Goal: Transaction & Acquisition: Purchase product/service

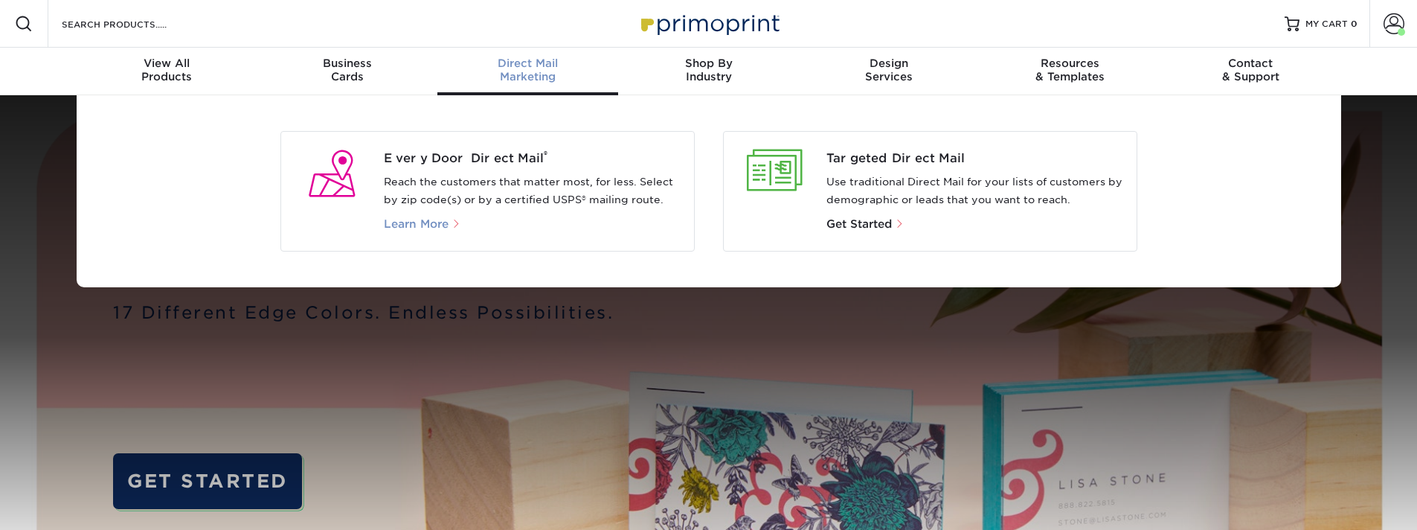
click at [426, 228] on span "Learn More" at bounding box center [416, 223] width 65 height 13
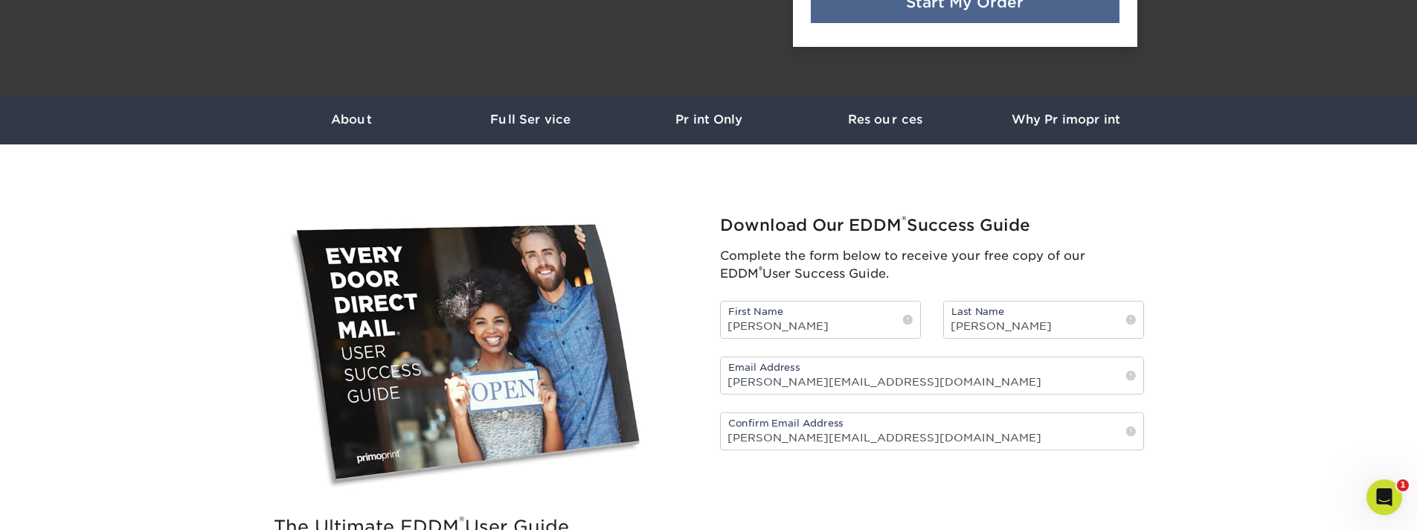
scroll to position [406, 0]
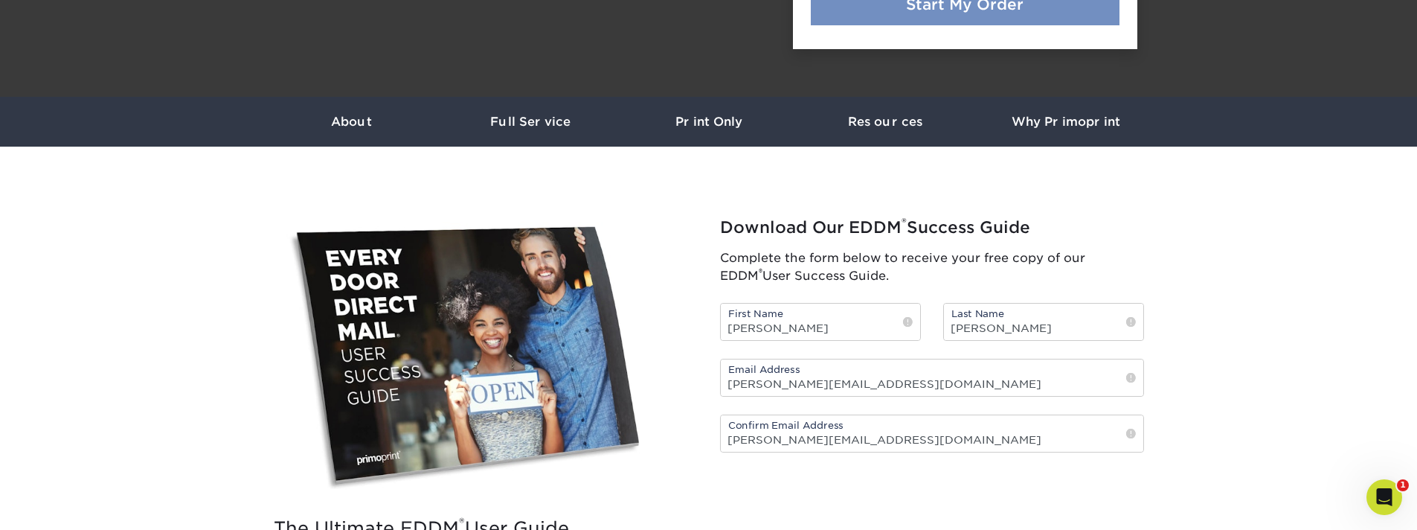
click at [961, 18] on link "Start My Order" at bounding box center [965, 5] width 309 height 42
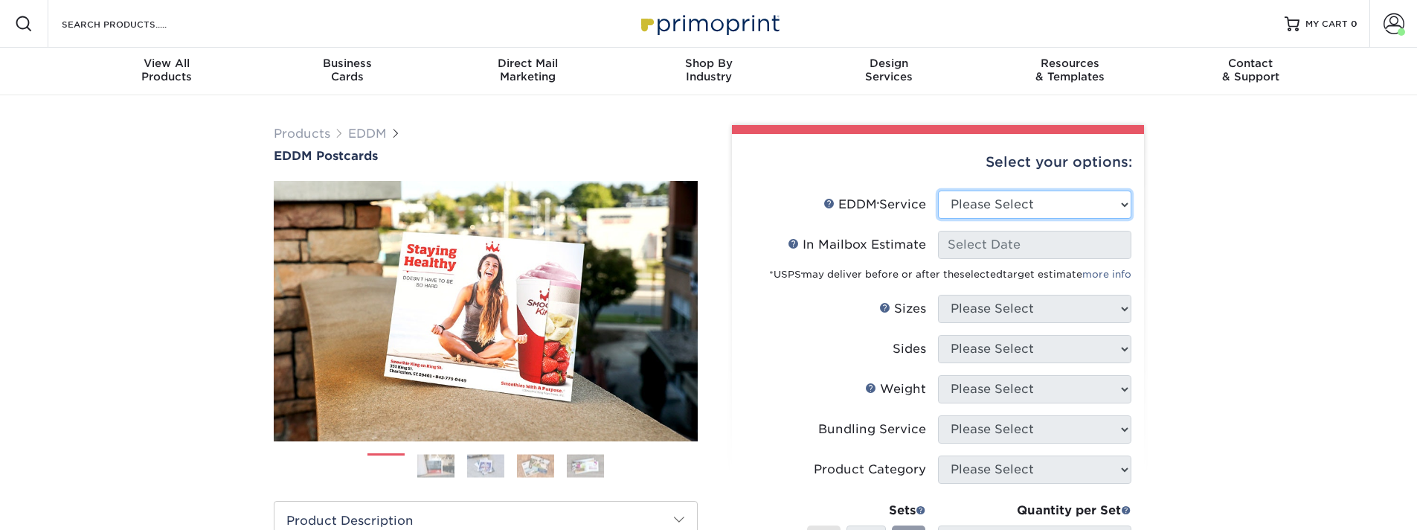
drag, startPoint x: 1039, startPoint y: 208, endPoint x: 1240, endPoint y: 254, distance: 206.3
click at [1240, 254] on div "Products EDDM EDDM Postcards Previous Next" at bounding box center [708, 492] width 1417 height 795
click at [1078, 185] on div "Select your options:" at bounding box center [938, 162] width 388 height 57
select select "full_service"
click at [938, 190] on select "Please Select Full Service Print Only" at bounding box center [1034, 204] width 193 height 28
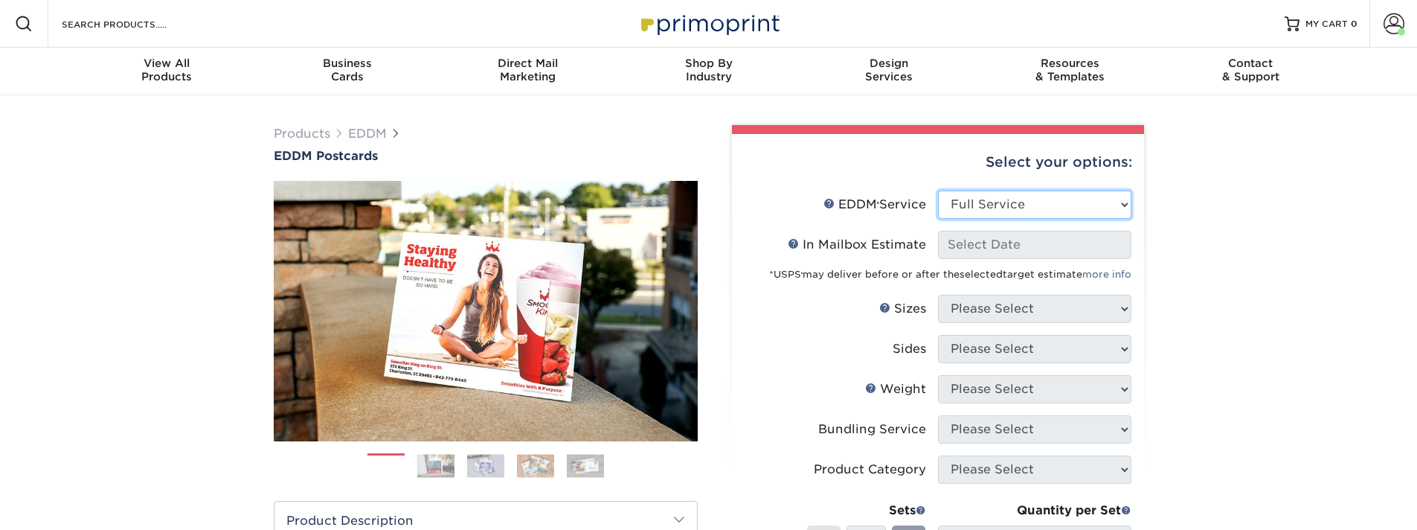
select select "-1"
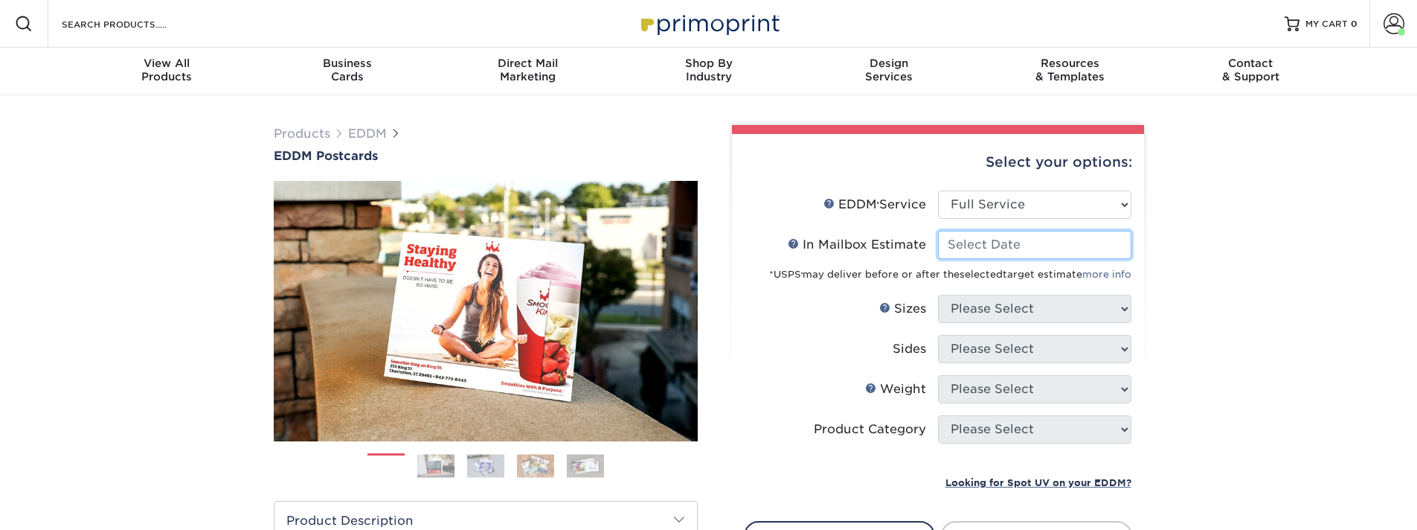
click at [1010, 249] on input "In Mailbox Estimate Help In Mailbox Estimate" at bounding box center [1034, 245] width 193 height 28
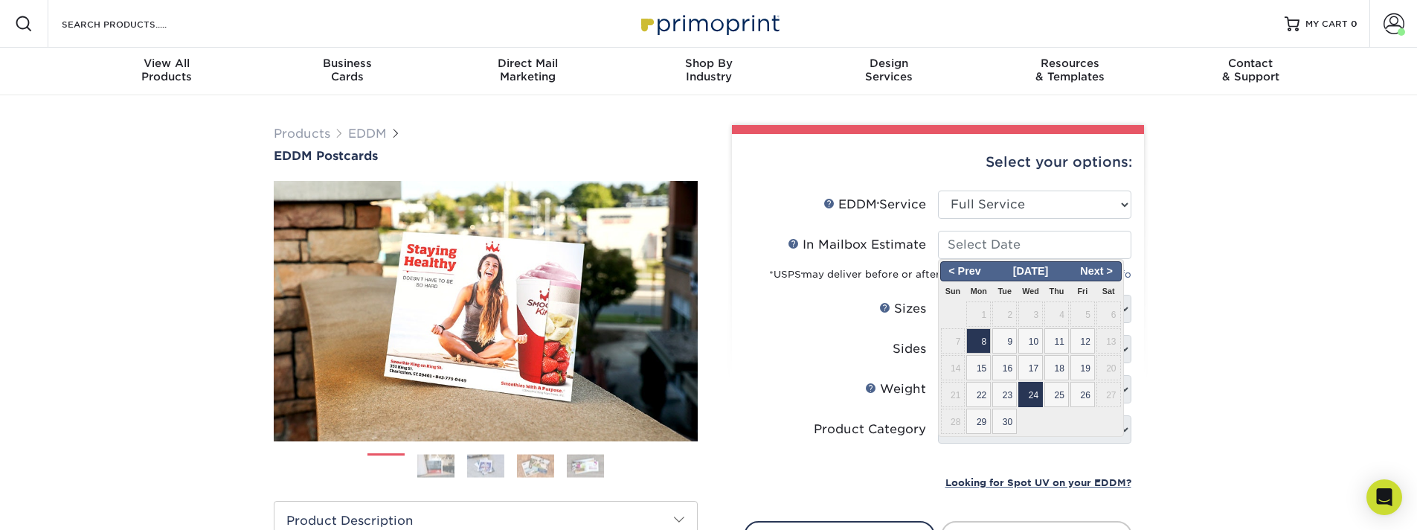
click at [1027, 400] on span "24" at bounding box center [1031, 394] width 25 height 25
type input "2025-09-24"
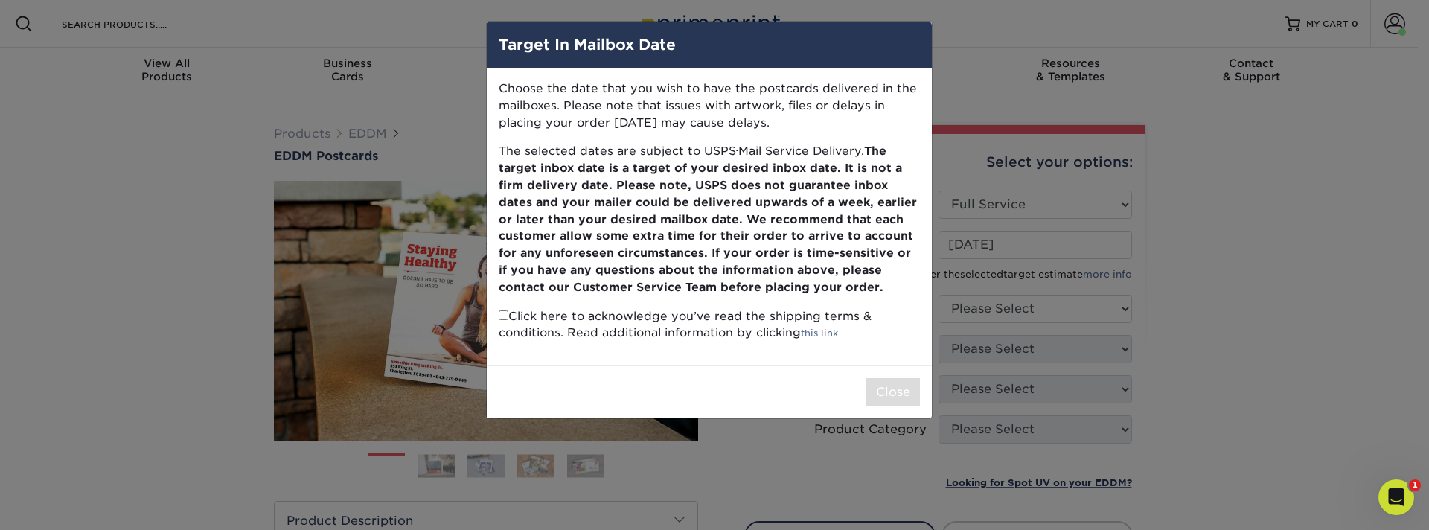
click at [1007, 330] on div "Target In Mailbox Date Choose the date that you wish to have the postcards deli…" at bounding box center [714, 265] width 1429 height 530
click at [502, 321] on p "Click here to acknowledge you’ve read the shipping terms & conditions. Read add…" at bounding box center [709, 325] width 421 height 34
click at [504, 318] on input "checkbox" at bounding box center [504, 315] width 10 height 10
checkbox input "true"
click at [885, 392] on button "Close" at bounding box center [893, 392] width 54 height 28
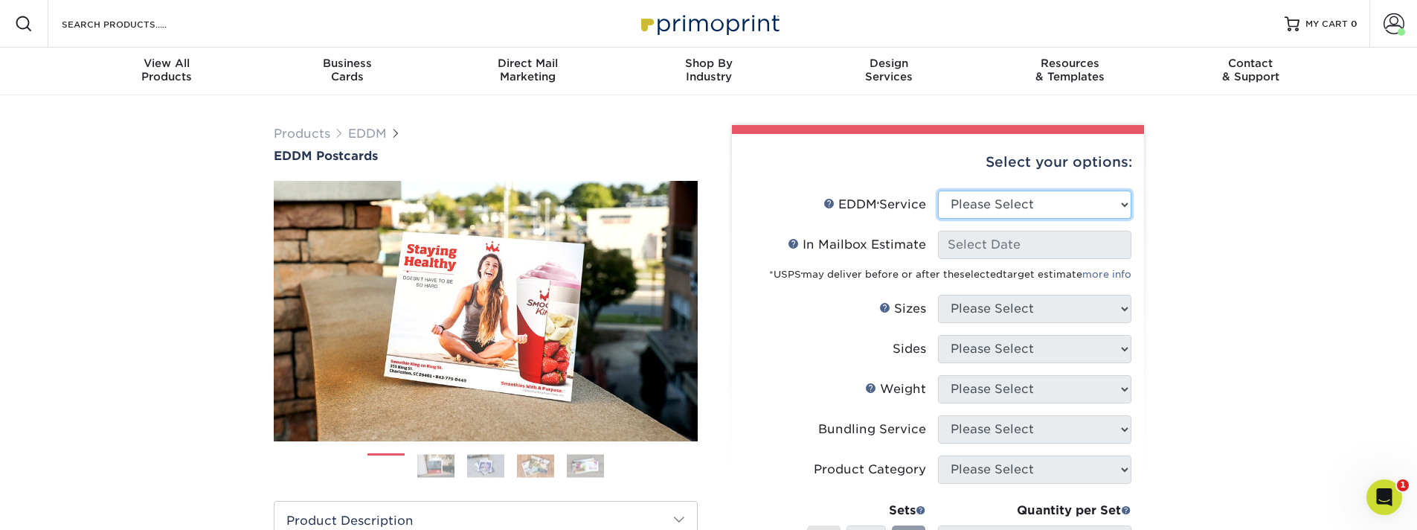
select select "full_service"
click at [938, 190] on select "Please Select Full Service Print Only" at bounding box center [1034, 204] width 193 height 28
select select "-1"
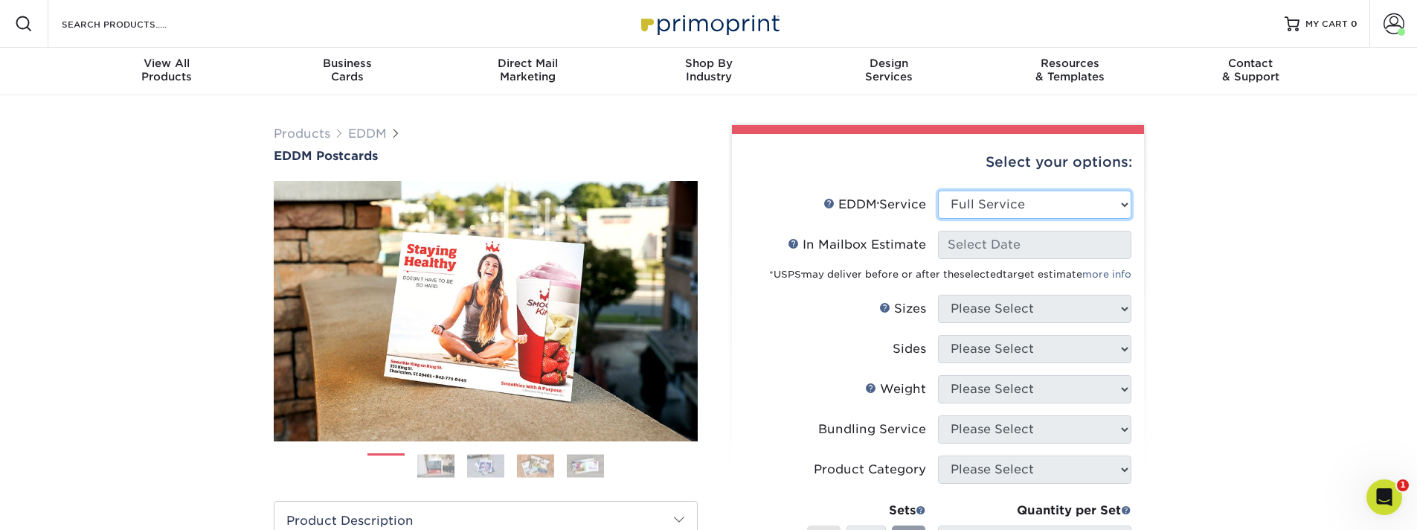
select select "-1"
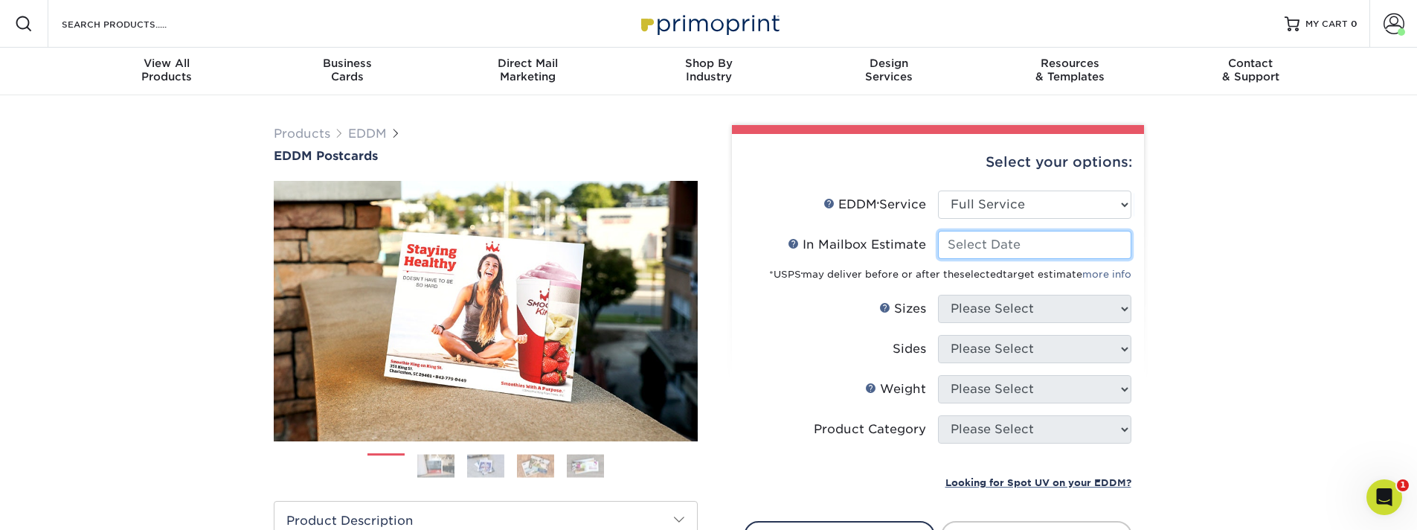
click at [1002, 254] on input "In Mailbox Estimate Help In Mailbox Estimate" at bounding box center [1034, 245] width 193 height 28
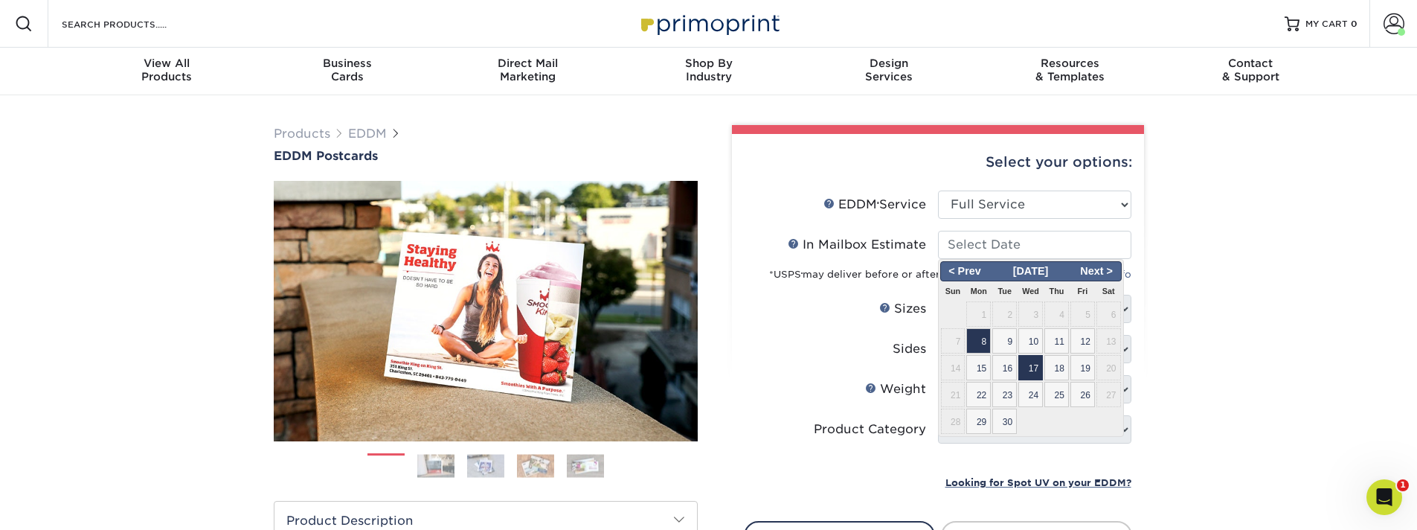
click at [1023, 374] on span "17" at bounding box center [1031, 367] width 25 height 25
type input "2025-09-17"
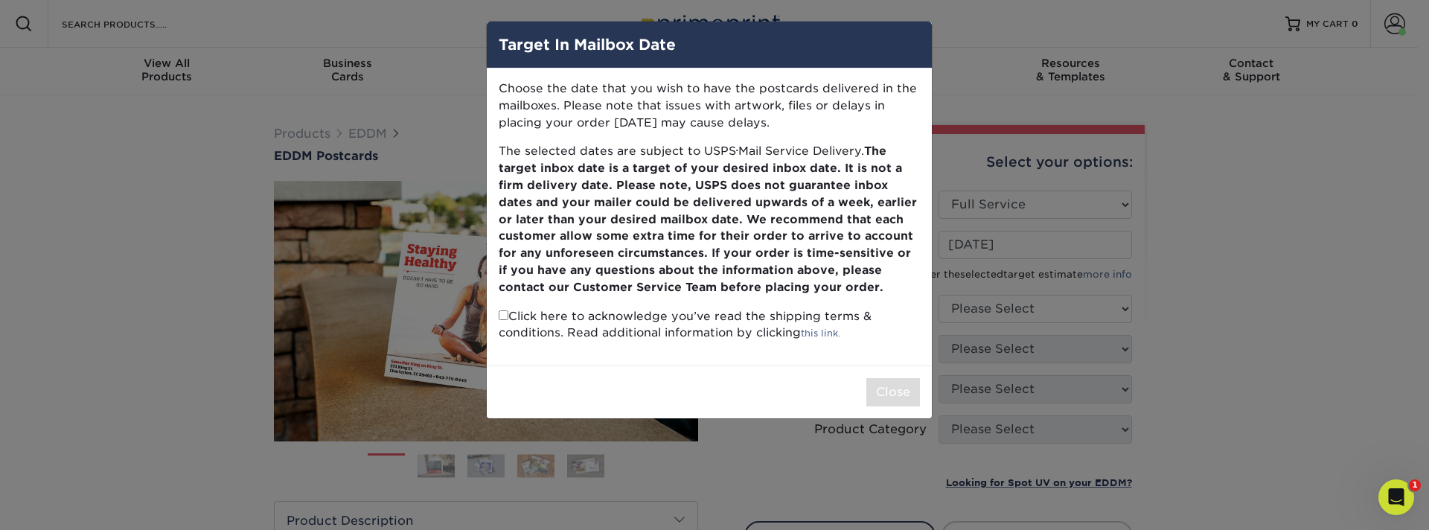
click at [504, 317] on input "checkbox" at bounding box center [504, 315] width 10 height 10
checkbox input "true"
drag, startPoint x: 926, startPoint y: 396, endPoint x: 912, endPoint y: 391, distance: 15.8
click at [927, 396] on div "Close" at bounding box center [709, 391] width 445 height 53
click at [905, 391] on button "Close" at bounding box center [893, 392] width 54 height 28
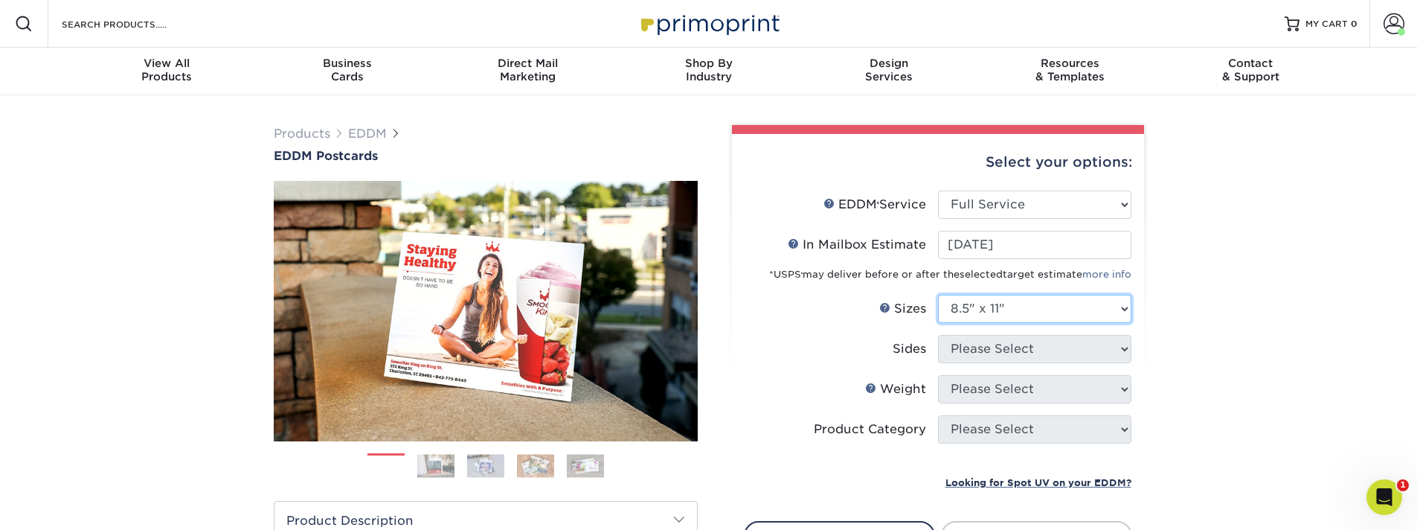
click at [938, 295] on select "Please Select 4.5" x 12" 6" x 12" 6.5" x 8" 6.5" x 9" 6.5" x 12" 7" x 8.5" 8" x…" at bounding box center [1034, 309] width 193 height 28
select select "6.50x8.00"
click at [938, 295] on select "Please Select 4.5" x 12" 6" x 12" 6.5" x 8" 6.5" x 9" 6.5" x 12" 7" x 8.5" 8" x…" at bounding box center [1034, 309] width 193 height 28
select select "13abbda7-1d64-4f25-8bb2-c179b224825d"
click at [938, 335] on select "Please Select Print Both Sides Print Front Only" at bounding box center [1034, 349] width 193 height 28
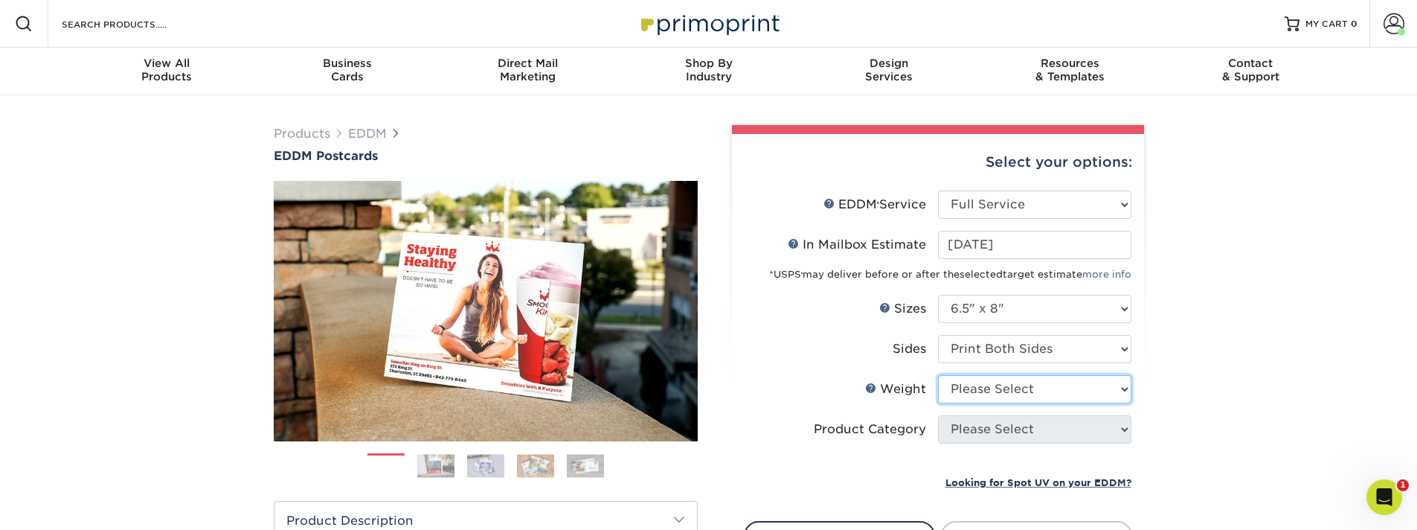
select select "16PT"
click at [938, 375] on select "Please Select 16PT 14PT" at bounding box center [1034, 389] width 193 height 28
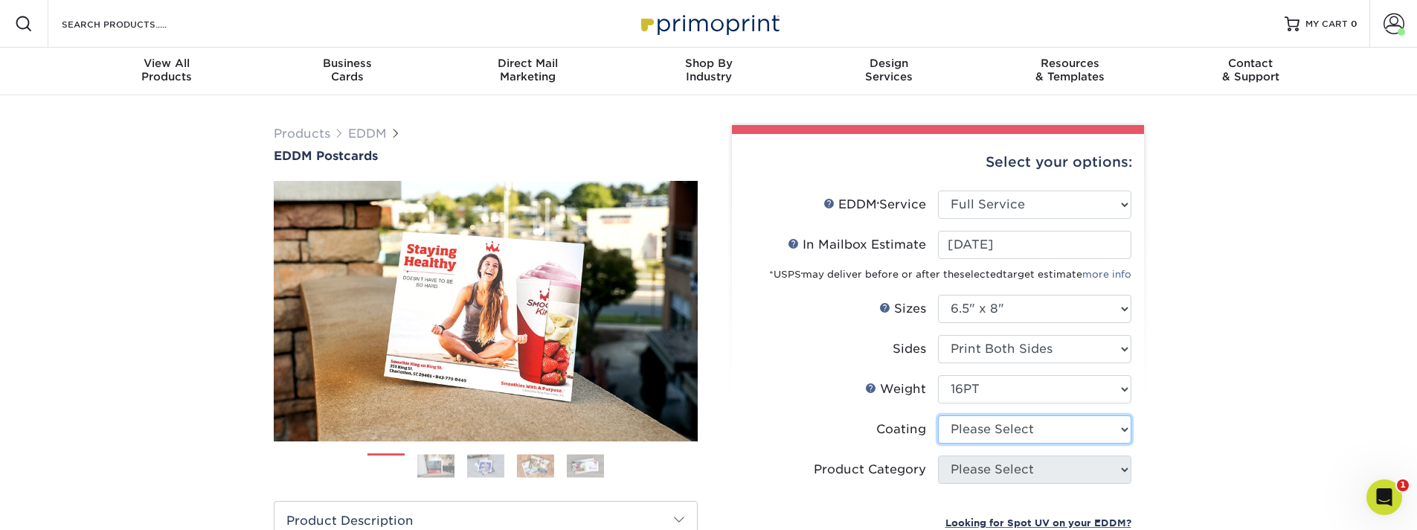
select select "121bb7b5-3b4d-429f-bd8d-bbf80e953313"
click at [938, 415] on select at bounding box center [1034, 429] width 193 height 28
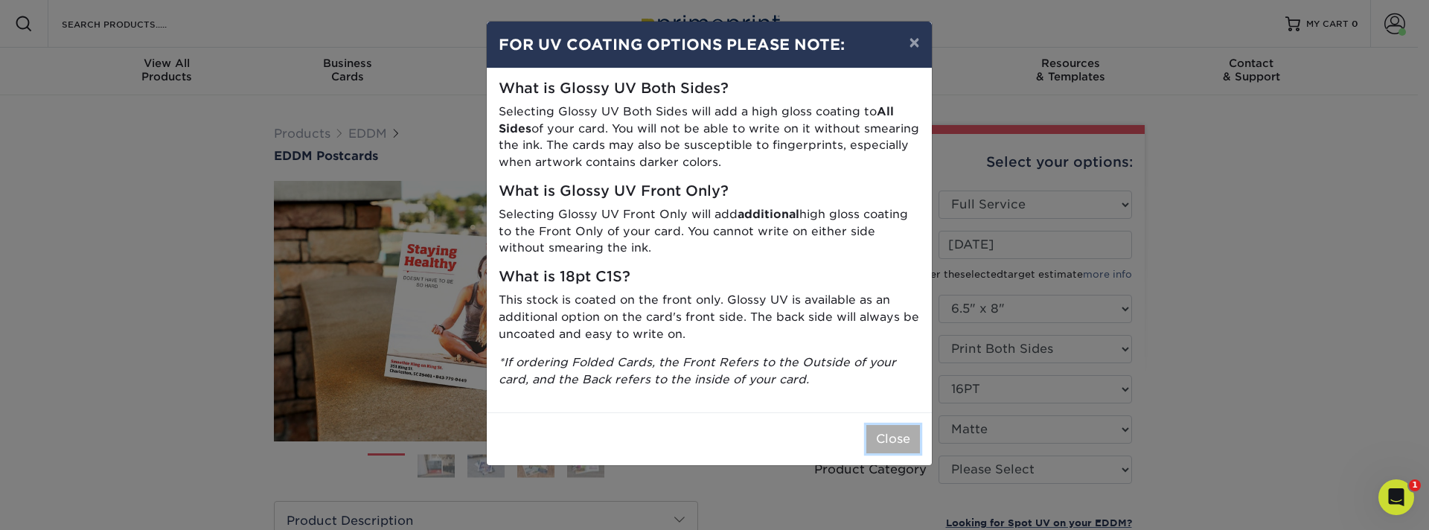
click at [901, 429] on button "Close" at bounding box center [893, 439] width 54 height 28
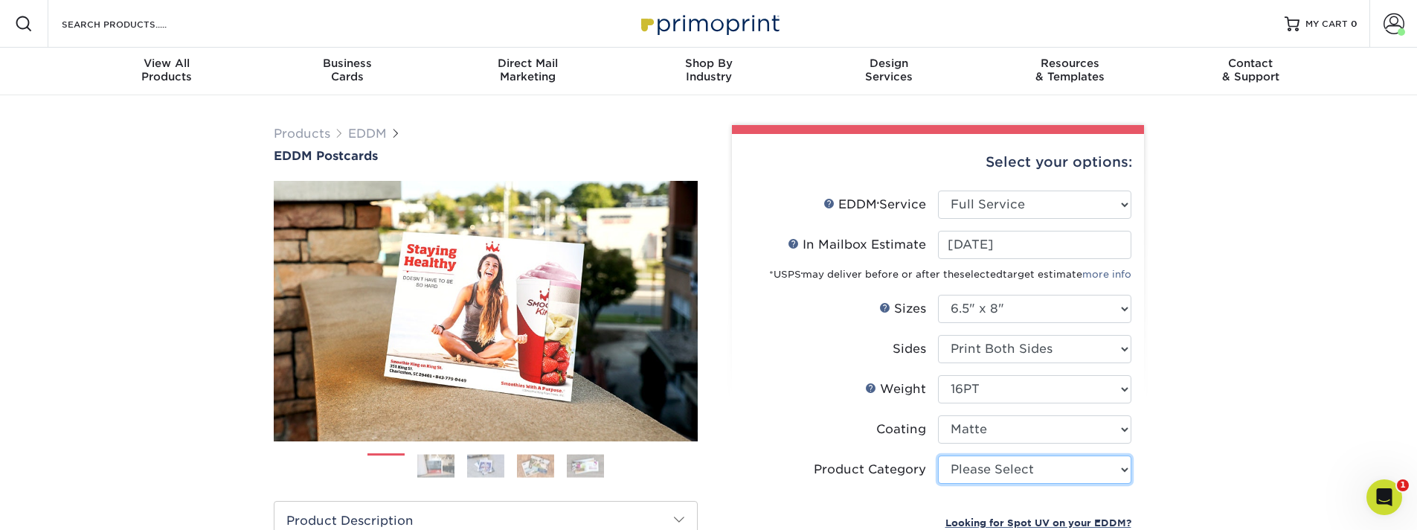
select select "9b7272e0-d6c8-4c3c-8e97-d3a1bcdab858"
click at [938, 455] on select "Please Select Postcards" at bounding box center [1034, 469] width 193 height 28
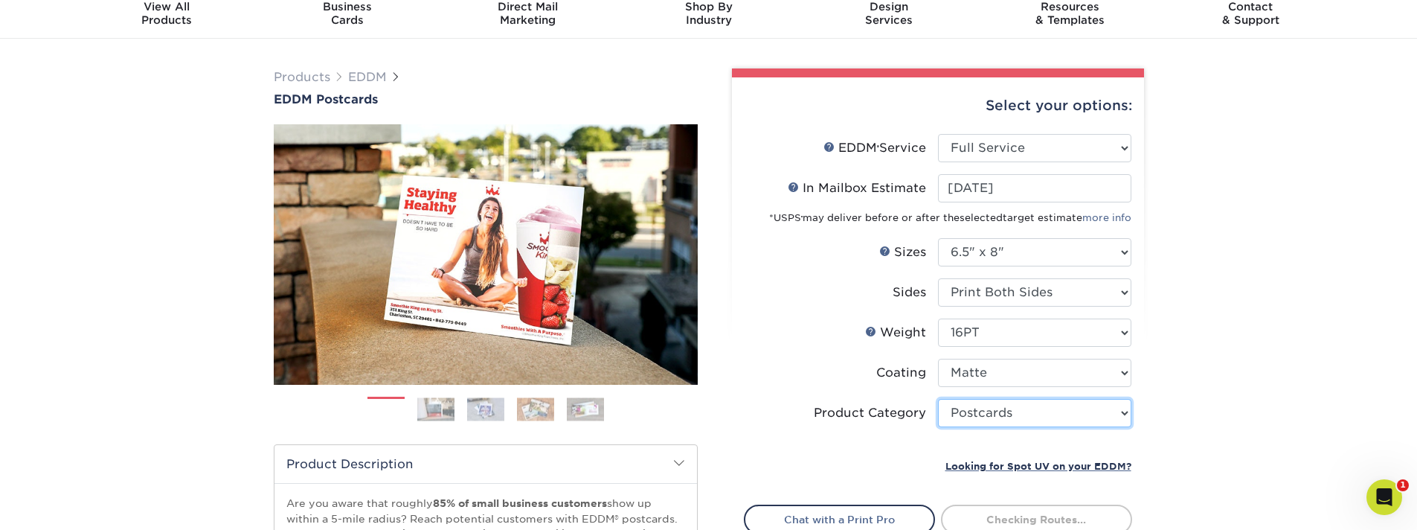
scroll to position [179, 0]
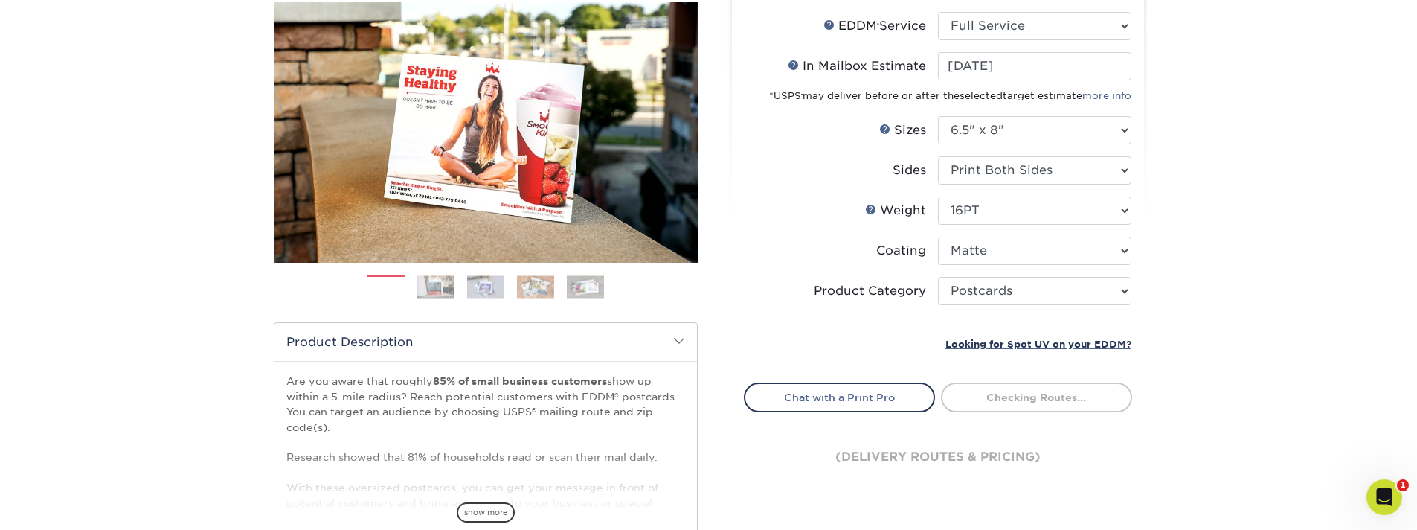
type input "0d2f34e2-947b-42e1-92e7-d2b9bd0eaead"
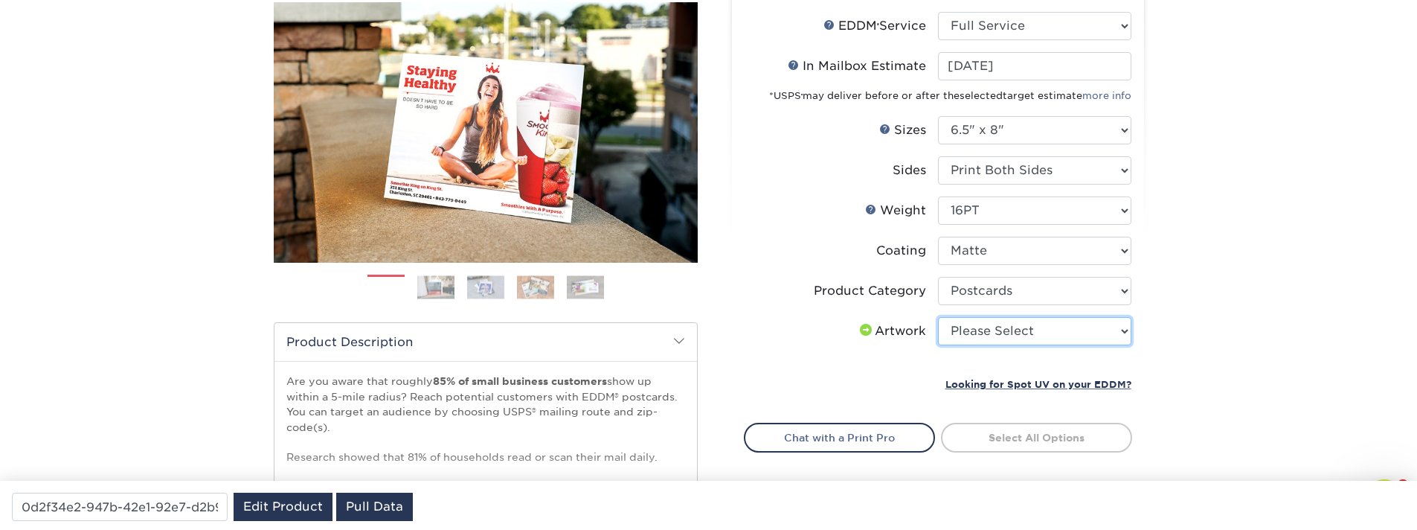
select select "upload"
click at [938, 317] on select "Please Select I will upload files I need a design - $150" at bounding box center [1034, 331] width 193 height 28
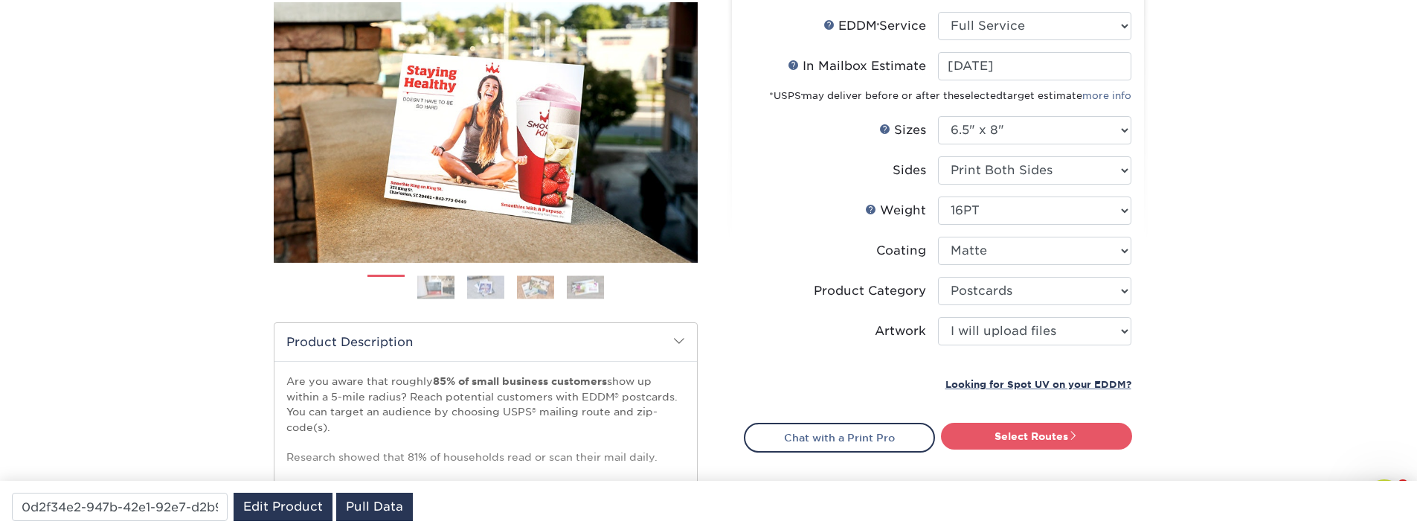
click at [1030, 441] on link "Select Routes" at bounding box center [1036, 436] width 191 height 27
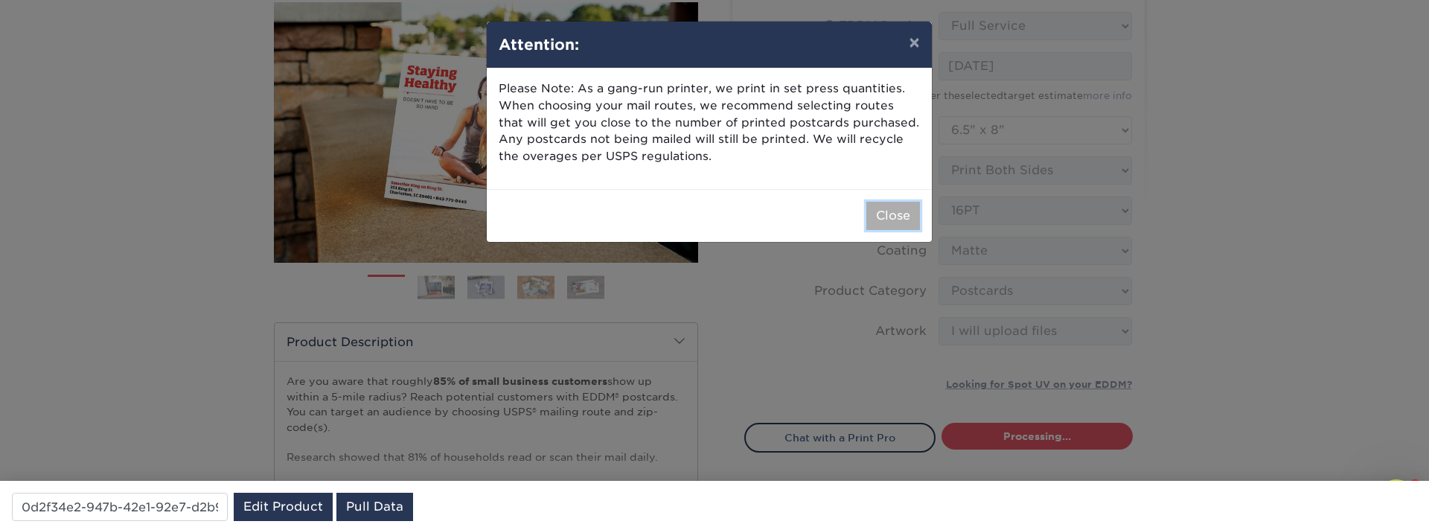
click at [883, 215] on button "Close" at bounding box center [893, 216] width 54 height 28
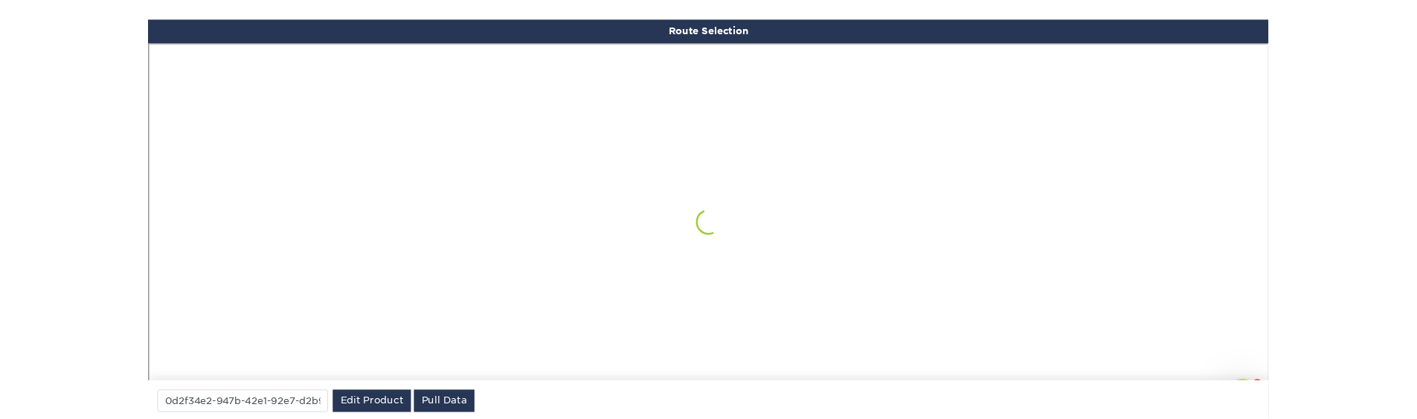
scroll to position [868, 0]
